Goal: Task Accomplishment & Management: Manage account settings

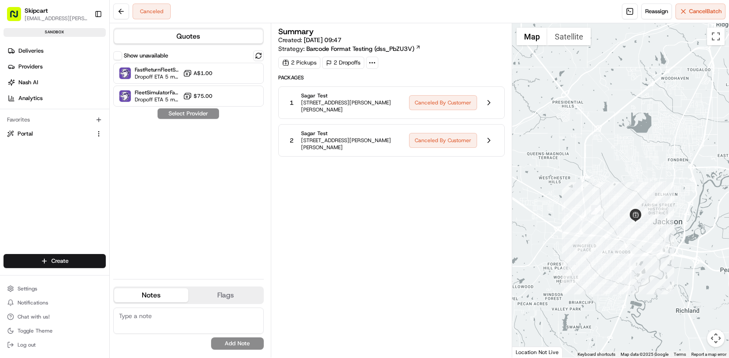
click at [431, 204] on div "Summary Created: [DATE] 09:47 Strategy: Barcode Format Testing (dss_PbZU3V) 2 P…" at bounding box center [391, 191] width 226 height 326
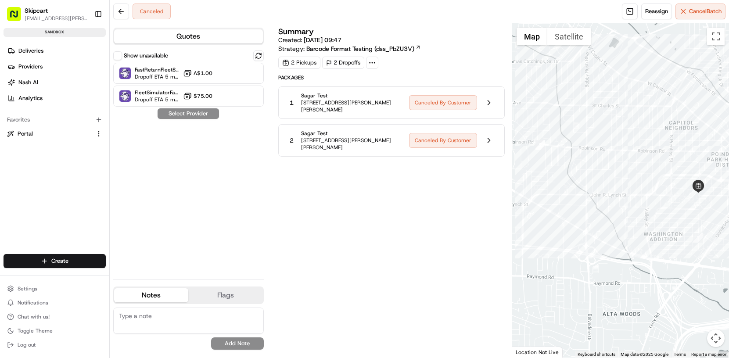
click at [191, 114] on div "Show unavailable FastReturnFleetSimulator Dropoff ETA 5 minutes A$1.00 FleetSim…" at bounding box center [188, 161] width 151 height 222
click at [190, 140] on div "Show unavailable FastReturnFleetSimulator Dropoff ETA 5 minutes A$1.00 FleetSim…" at bounding box center [188, 161] width 151 height 222
click at [204, 113] on div "Show unavailable FastReturnFleetSimulator Dropoff ETA 5 minutes A$1.00 FleetSim…" at bounding box center [188, 161] width 151 height 222
click at [38, 288] on button "Settings" at bounding box center [55, 289] width 102 height 12
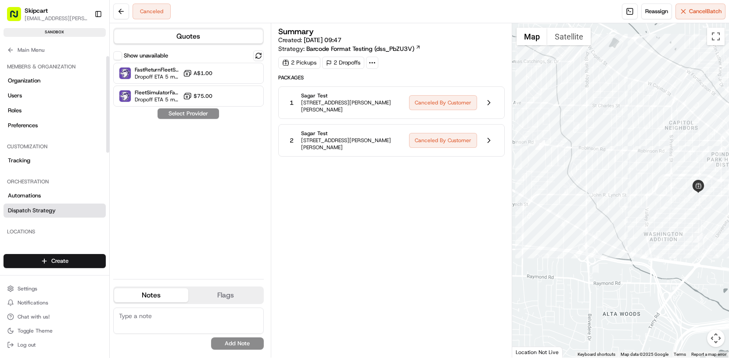
click at [42, 211] on span "Dispatch Strategy" at bounding box center [32, 211] width 48 height 8
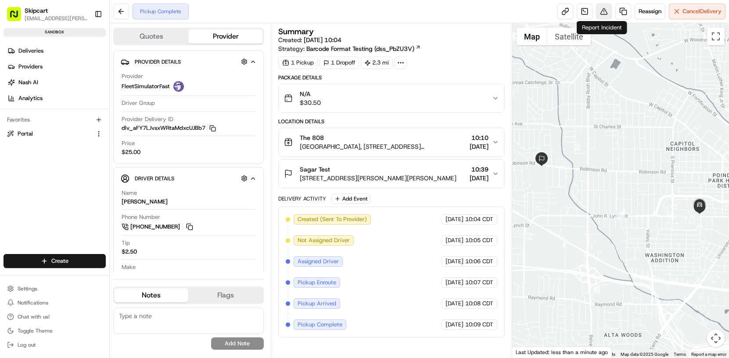
click at [600, 14] on button at bounding box center [604, 12] width 16 height 16
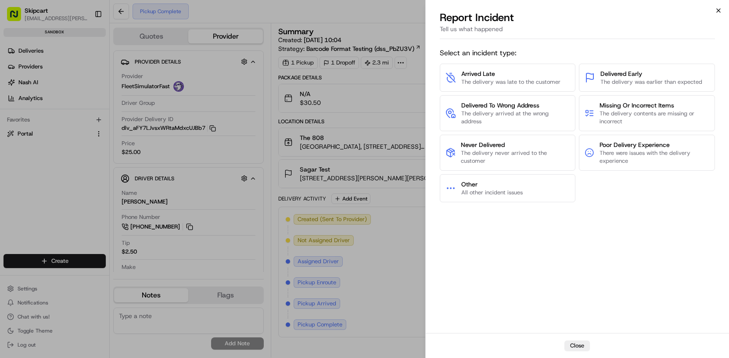
click at [717, 11] on icon "button" at bounding box center [719, 11] width 4 height 4
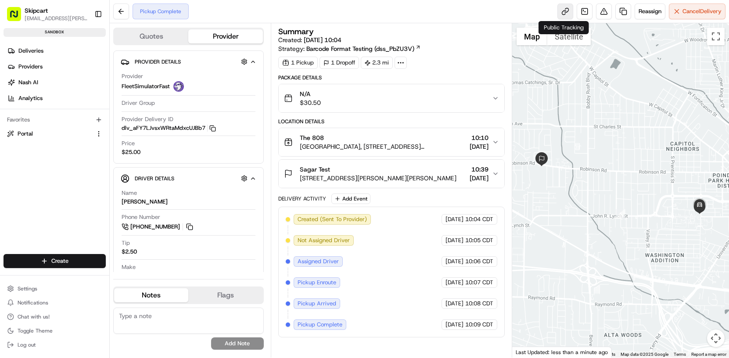
click at [565, 14] on link at bounding box center [565, 12] width 16 height 16
